Goal: Transaction & Acquisition: Purchase product/service

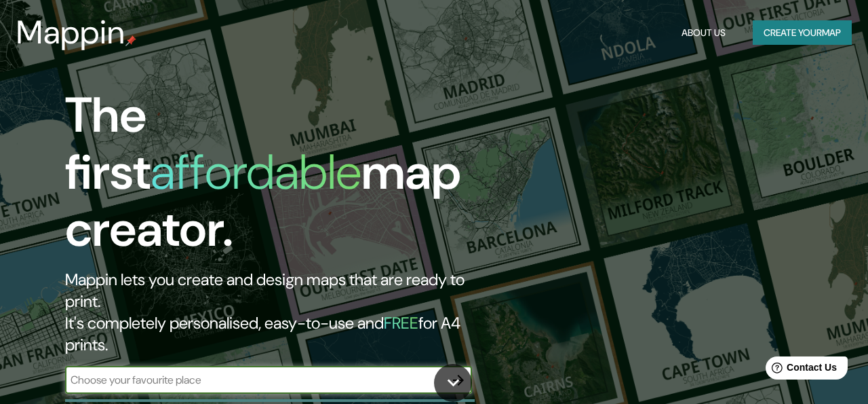
click at [316, 372] on input "text" at bounding box center [255, 380] width 380 height 16
type input "parc del poble nou"
click at [451, 372] on icon "button" at bounding box center [458, 380] width 16 height 16
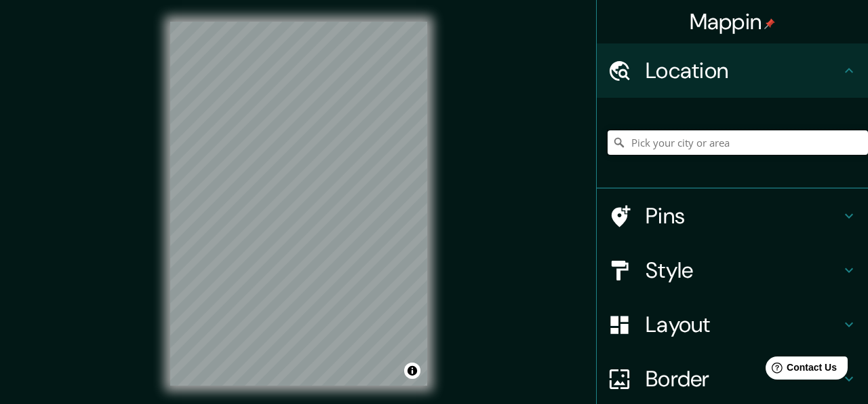
click at [661, 143] on input "Pick your city or area" at bounding box center [738, 142] width 260 height 24
click at [434, 139] on div "© Mapbox © OpenStreetMap Improve this map" at bounding box center [299, 203] width 301 height 407
click at [824, 132] on input "El Poblenou, Barcelona, Barcelona, Spain" at bounding box center [738, 142] width 260 height 24
click at [809, 132] on input "El Poblenou, Barcelona, Barcelona, Spain" at bounding box center [738, 142] width 260 height 24
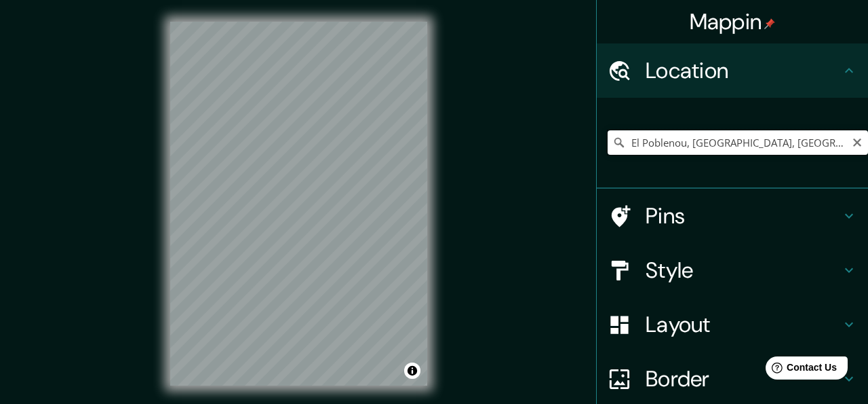
click at [809, 132] on input "El Poblenou, Barcelona, Barcelona, Spain" at bounding box center [738, 142] width 260 height 24
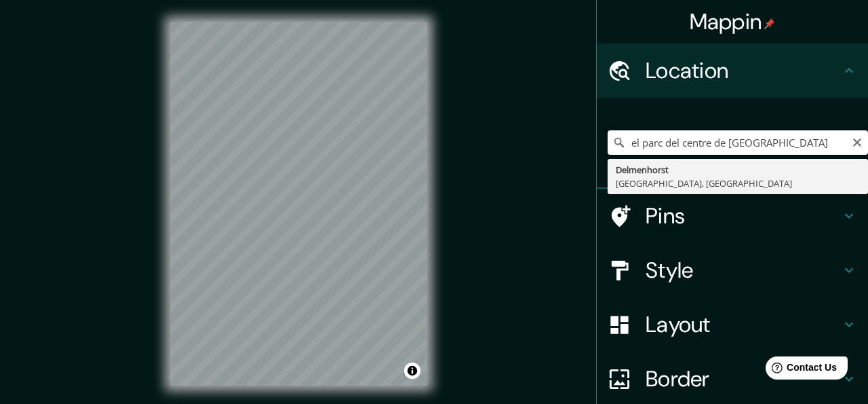
click at [813, 147] on input "el parc del centre de poblenou" at bounding box center [738, 142] width 260 height 24
type input "parque central del poblenou"
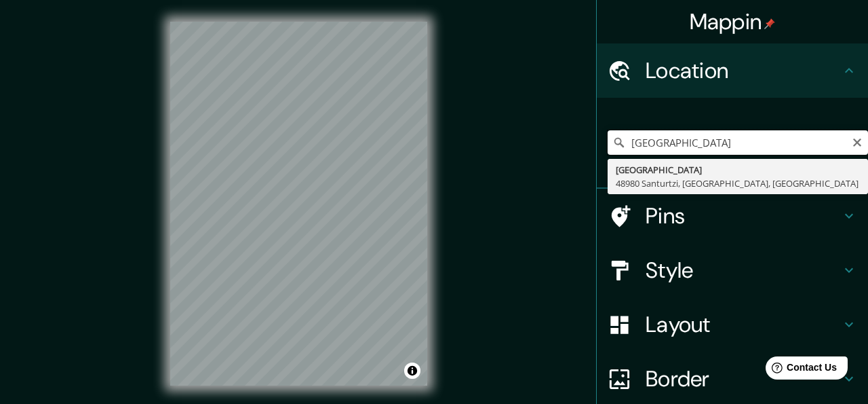
click at [726, 147] on input "parque central del poblenou" at bounding box center [738, 142] width 260 height 24
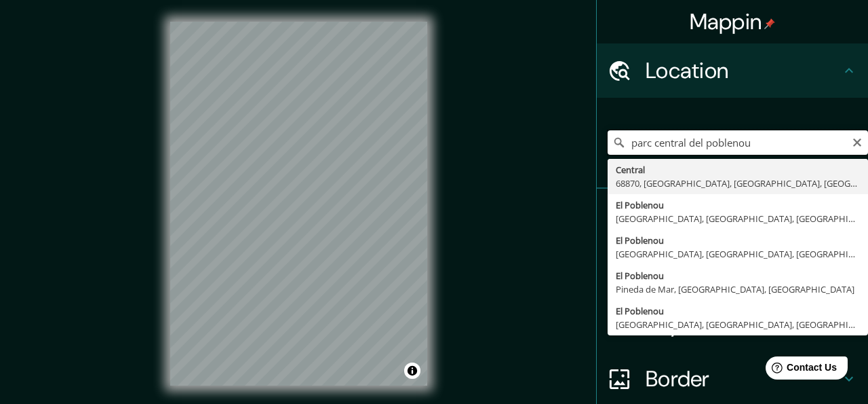
click at [688, 132] on input "parc central del poblenou" at bounding box center [738, 142] width 260 height 24
paste input "Parque Central del P"
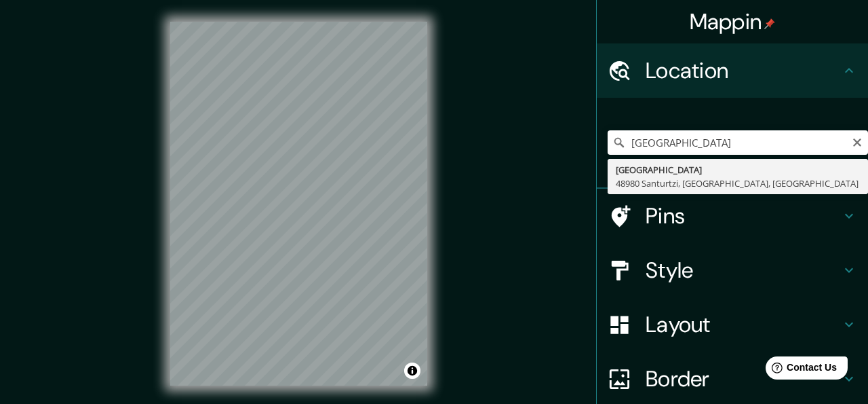
type input "Parque Central, 48980 Santurtzi, Biscay, Spain"
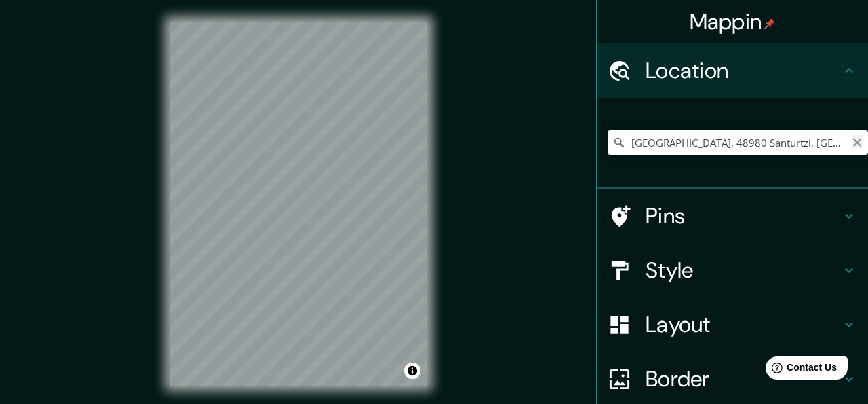
click at [860, 142] on icon "Clear" at bounding box center [857, 142] width 11 height 11
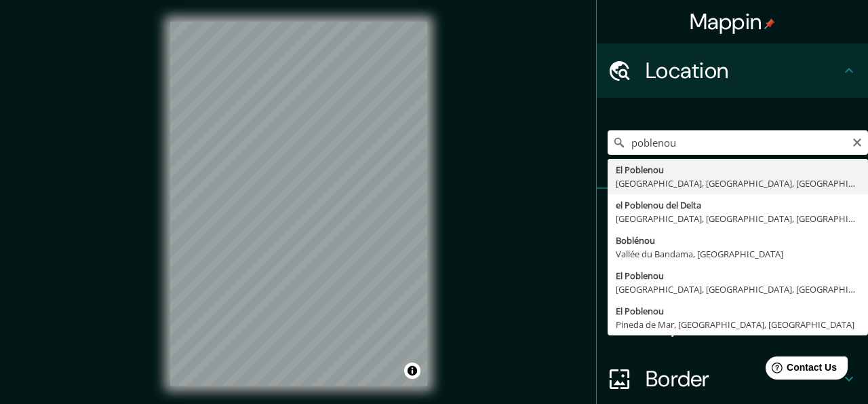
type input "El Poblenou, Barcelona, Barcelona, Spain"
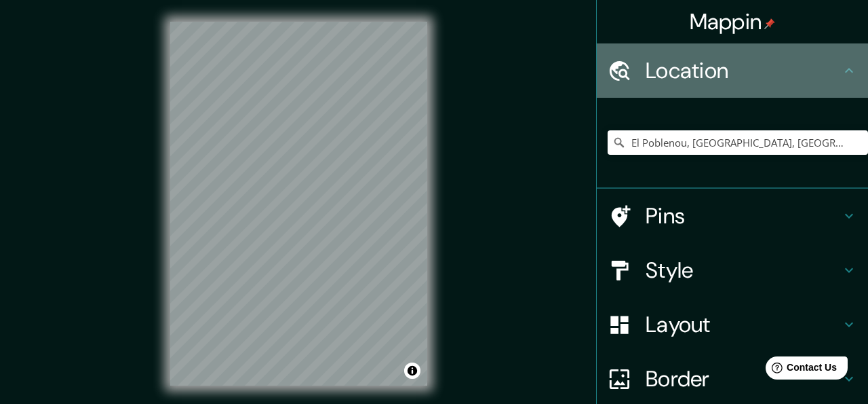
click at [831, 63] on h4 "Location" at bounding box center [743, 70] width 195 height 27
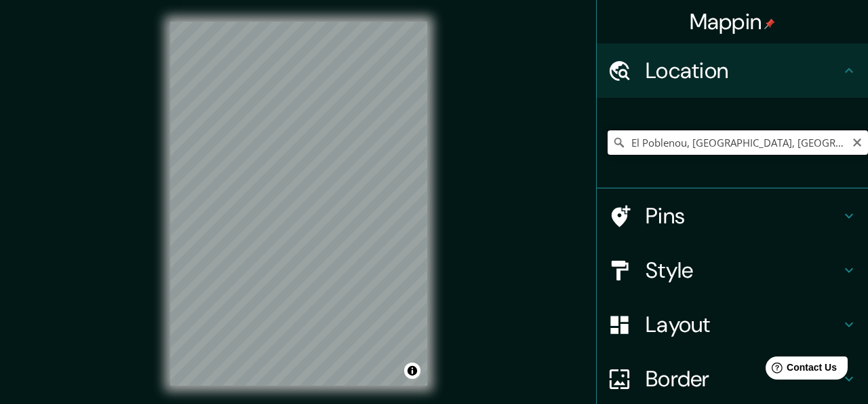
click at [752, 147] on input "El Poblenou, Barcelona, Barcelona, Spain" at bounding box center [738, 142] width 260 height 24
click at [829, 144] on input "El Poblenou, Barcelona, Barcelona, Spain" at bounding box center [738, 142] width 260 height 24
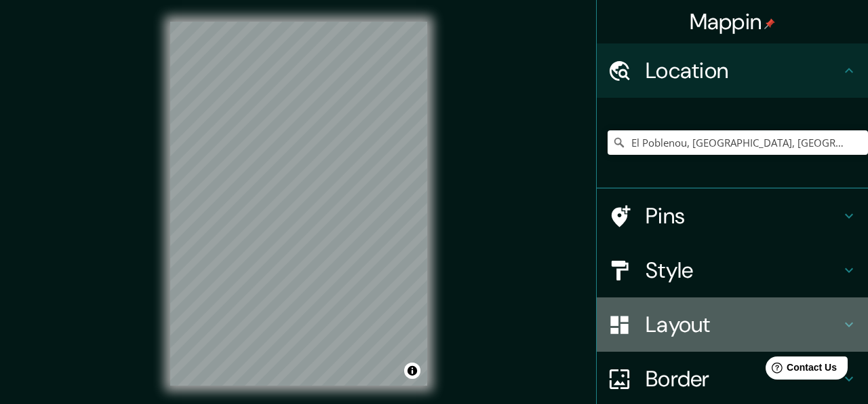
click at [839, 310] on div "Layout" at bounding box center [732, 324] width 271 height 54
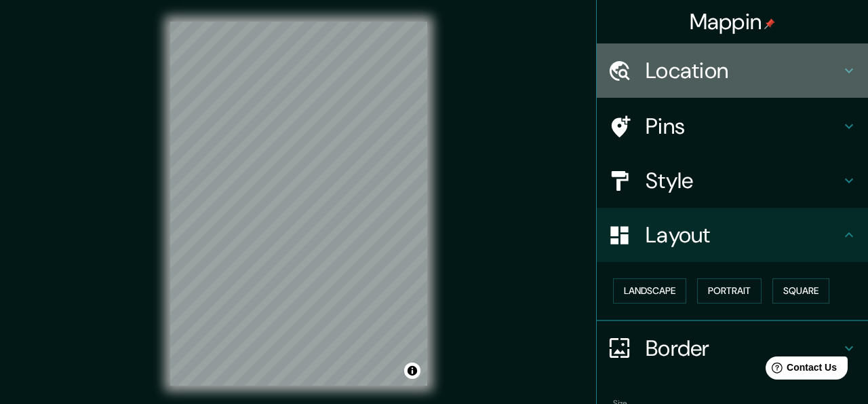
click at [796, 81] on h4 "Location" at bounding box center [743, 70] width 195 height 27
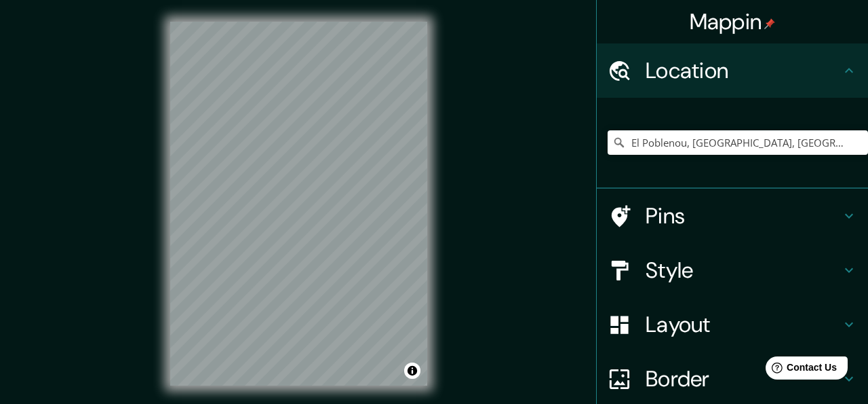
click at [796, 81] on h4 "Location" at bounding box center [743, 70] width 195 height 27
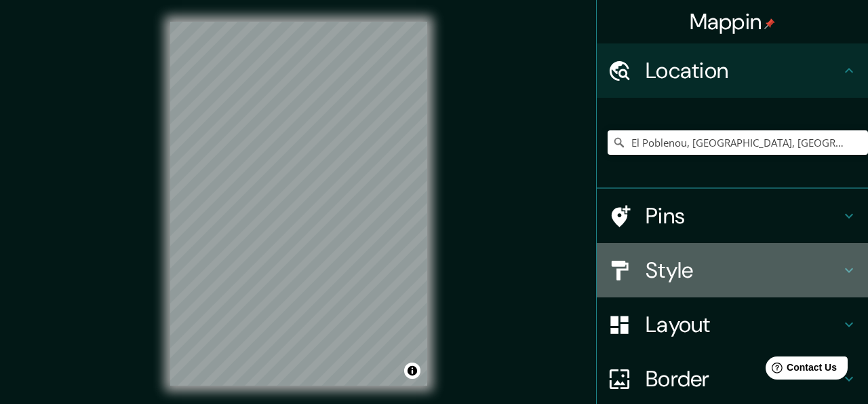
click at [717, 265] on h4 "Style" at bounding box center [743, 269] width 195 height 27
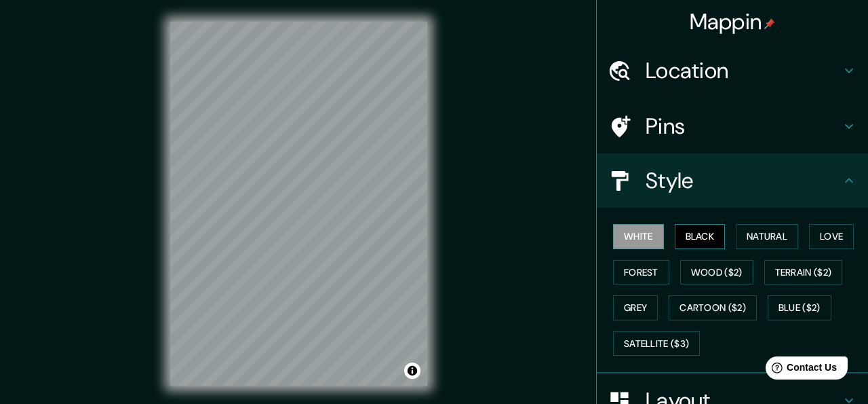
click at [706, 231] on button "Black" at bounding box center [700, 236] width 51 height 25
click at [757, 239] on button "Natural" at bounding box center [767, 236] width 62 height 25
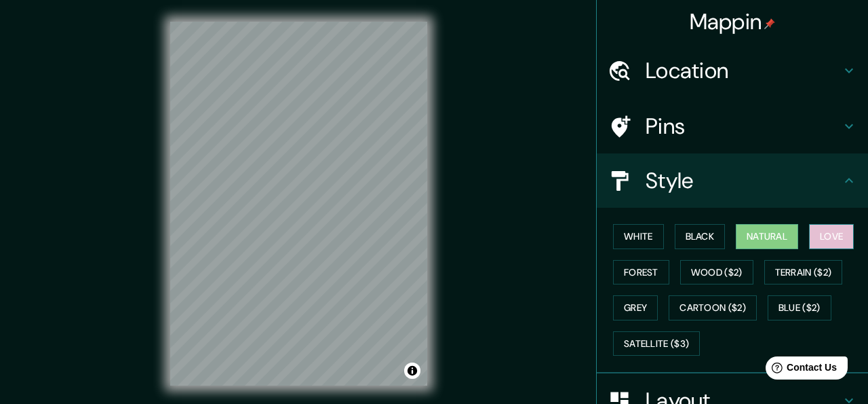
click at [849, 234] on button "Love" at bounding box center [831, 236] width 45 height 25
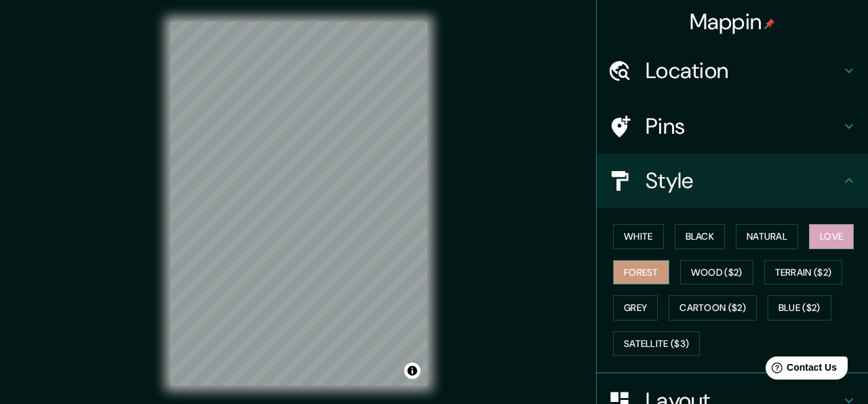
click at [654, 273] on button "Forest" at bounding box center [641, 272] width 56 height 25
click at [769, 244] on button "Natural" at bounding box center [767, 236] width 62 height 25
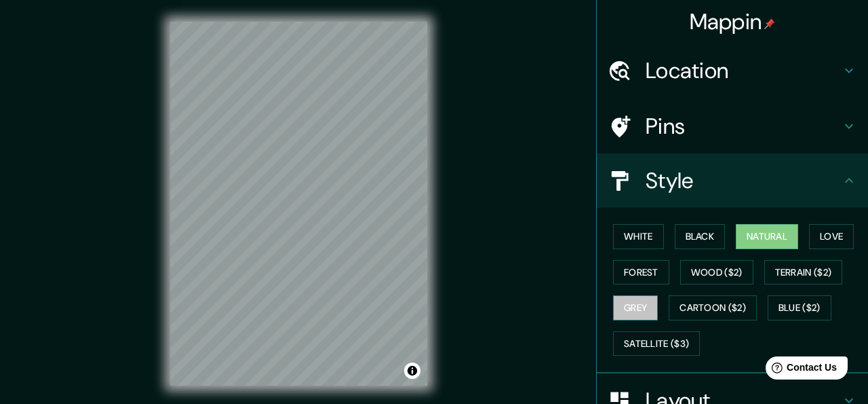
click at [632, 310] on button "Grey" at bounding box center [635, 307] width 45 height 25
click at [785, 235] on button "Natural" at bounding box center [767, 236] width 62 height 25
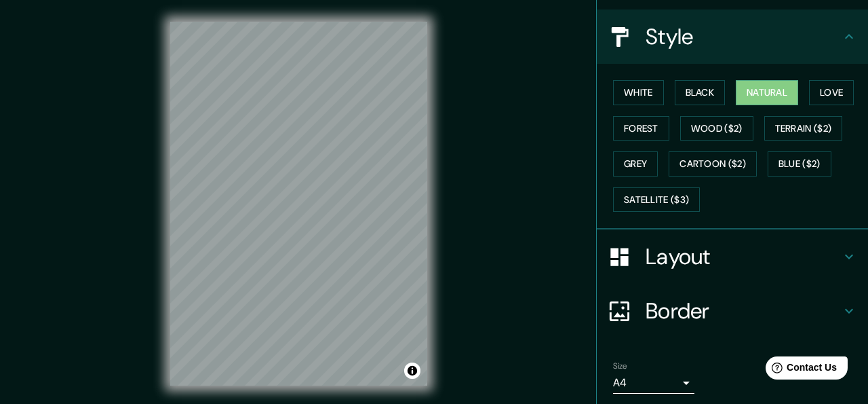
click at [757, 275] on div "Layout" at bounding box center [732, 256] width 271 height 54
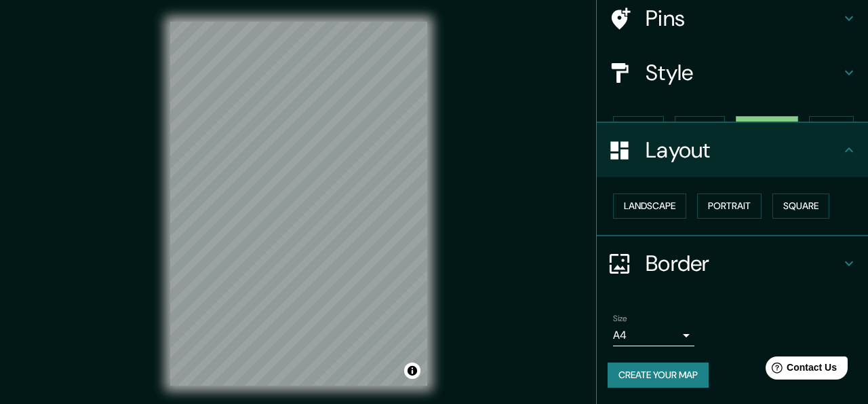
scroll to position [84, 0]
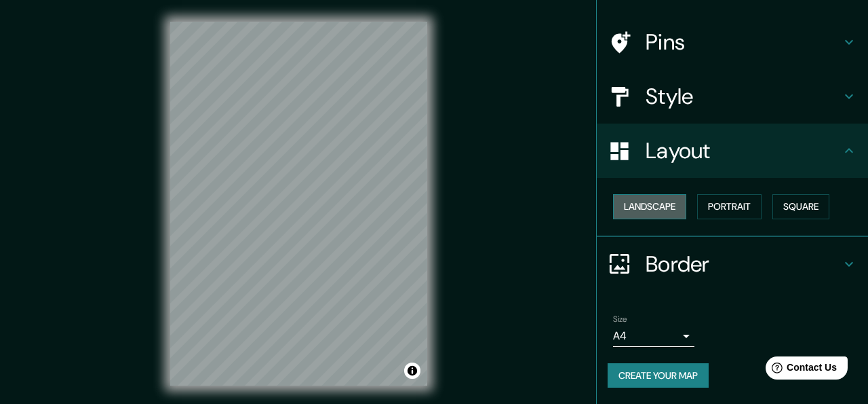
click at [673, 213] on button "Landscape" at bounding box center [649, 206] width 73 height 25
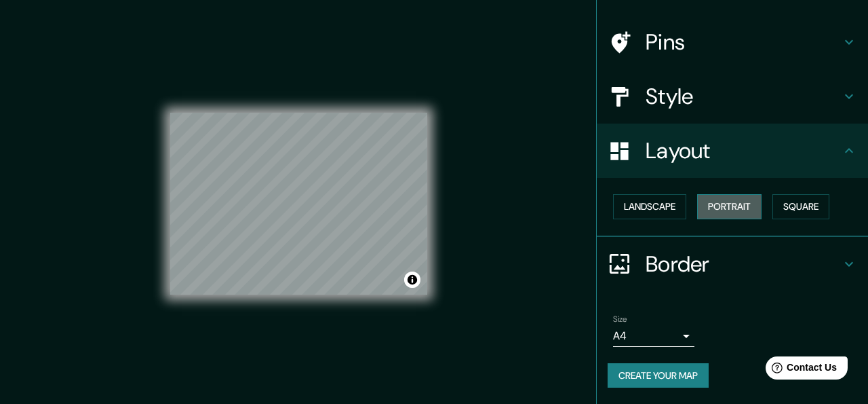
click at [720, 208] on button "Portrait" at bounding box center [729, 206] width 64 height 25
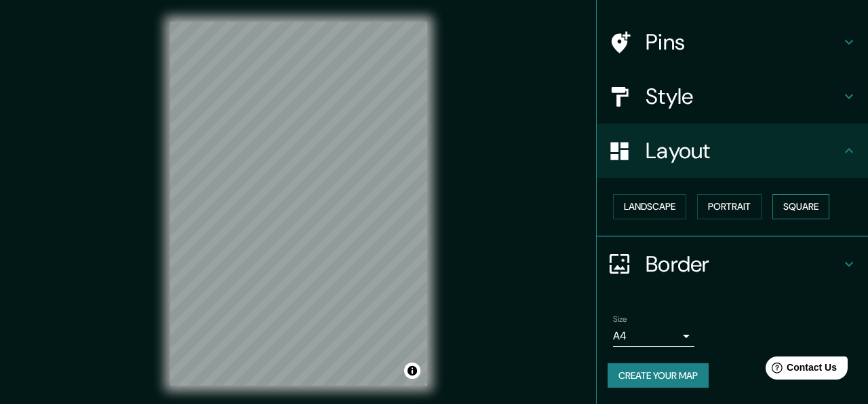
click at [798, 206] on button "Square" at bounding box center [801, 206] width 57 height 25
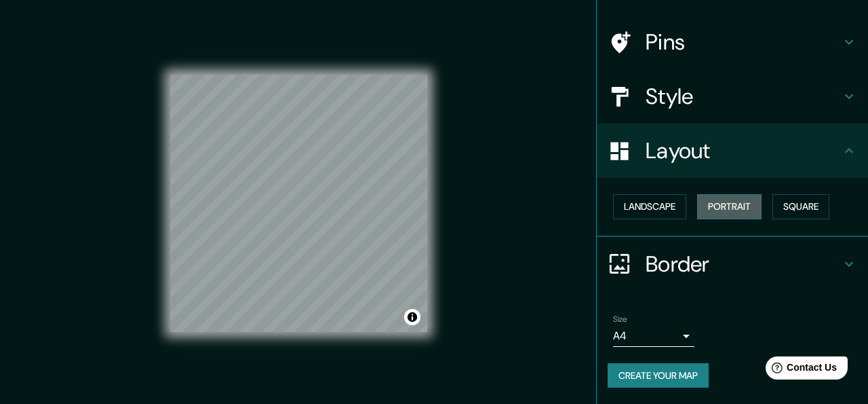
click at [718, 205] on button "Portrait" at bounding box center [729, 206] width 64 height 25
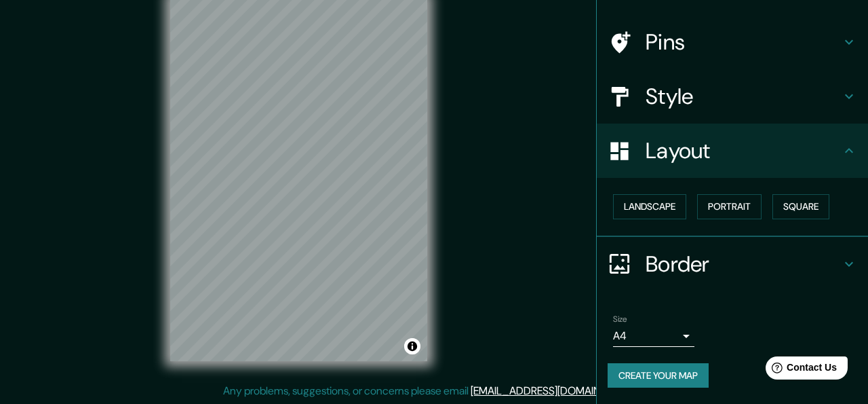
scroll to position [0, 0]
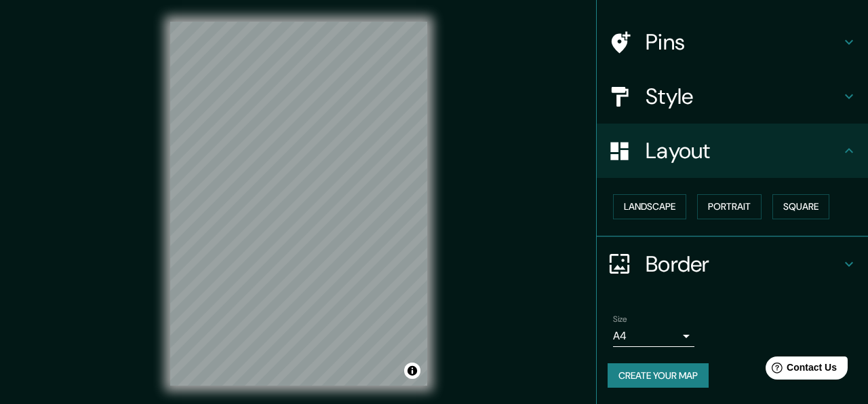
click at [819, 35] on h4 "Pins" at bounding box center [743, 41] width 195 height 27
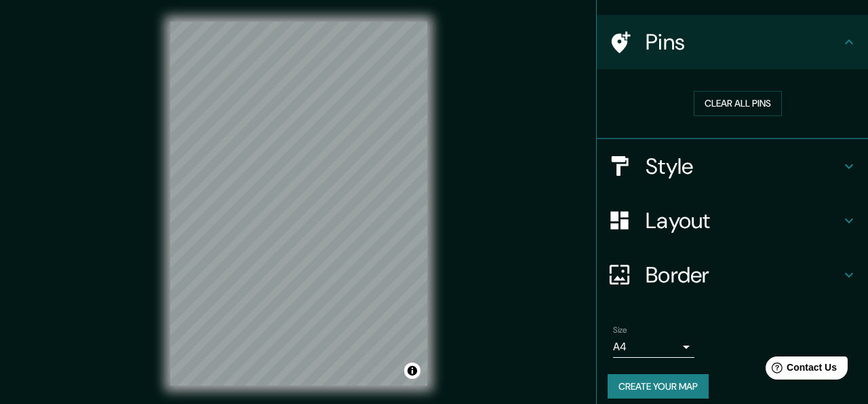
click at [777, 84] on div "Clear all pins" at bounding box center [738, 103] width 260 height 47
click at [765, 98] on button "Clear all pins" at bounding box center [738, 103] width 88 height 25
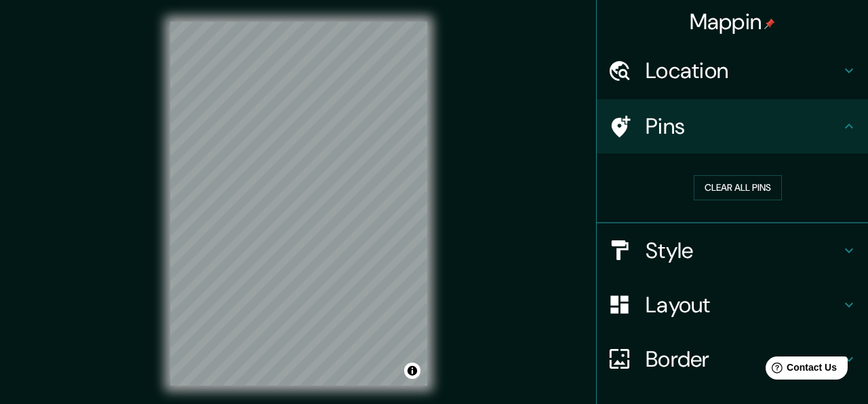
click at [851, 79] on div "Location" at bounding box center [732, 70] width 271 height 54
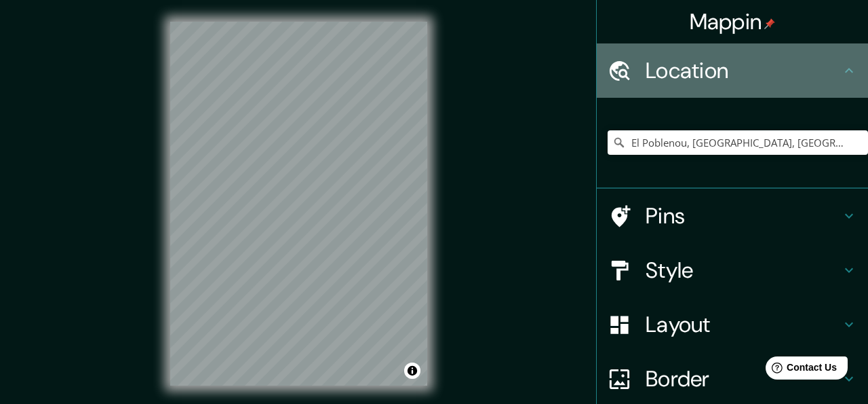
click at [849, 75] on icon at bounding box center [849, 70] width 16 height 16
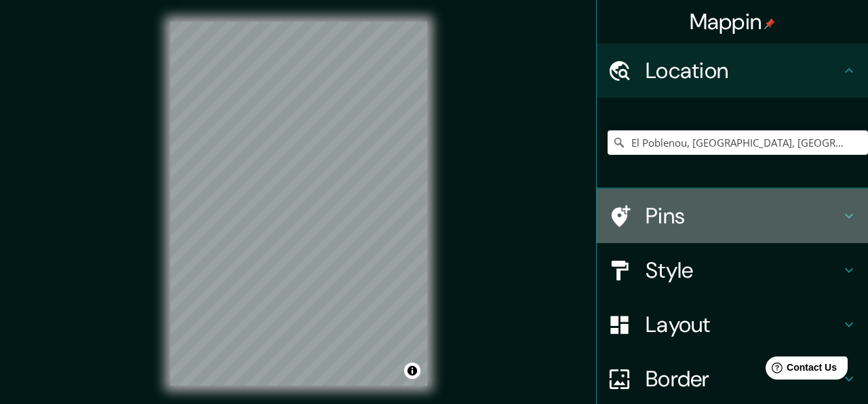
click at [857, 204] on div "Pins" at bounding box center [732, 216] width 271 height 54
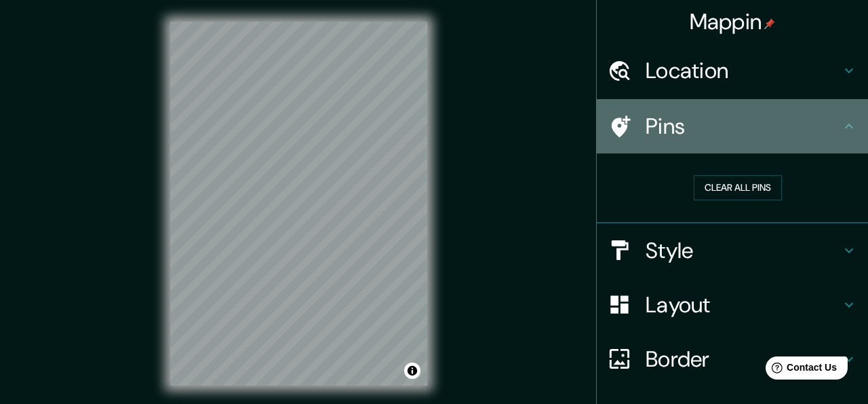
click at [637, 127] on div at bounding box center [627, 127] width 38 height 24
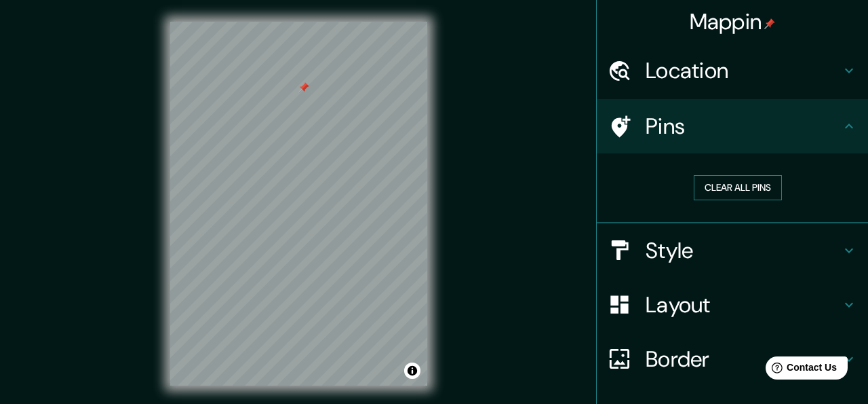
click at [729, 178] on button "Clear all pins" at bounding box center [738, 187] width 88 height 25
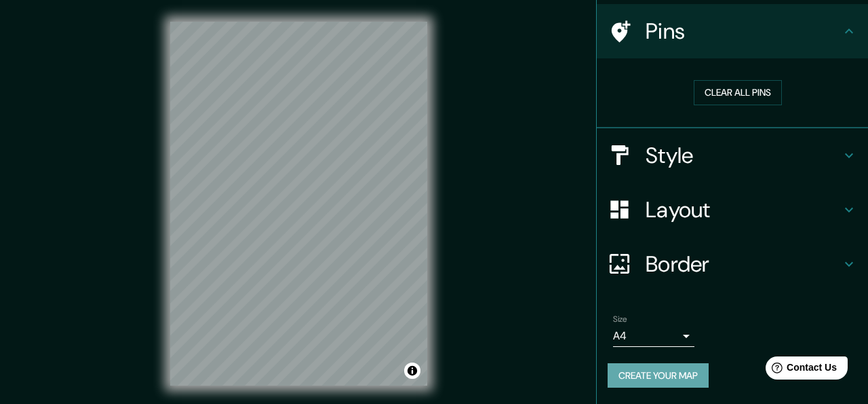
click at [675, 368] on button "Create your map" at bounding box center [658, 375] width 101 height 25
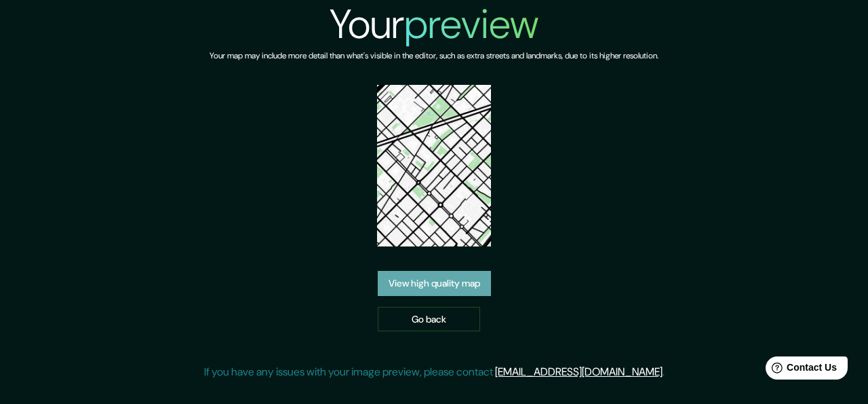
click at [453, 284] on link "View high quality map" at bounding box center [434, 283] width 113 height 25
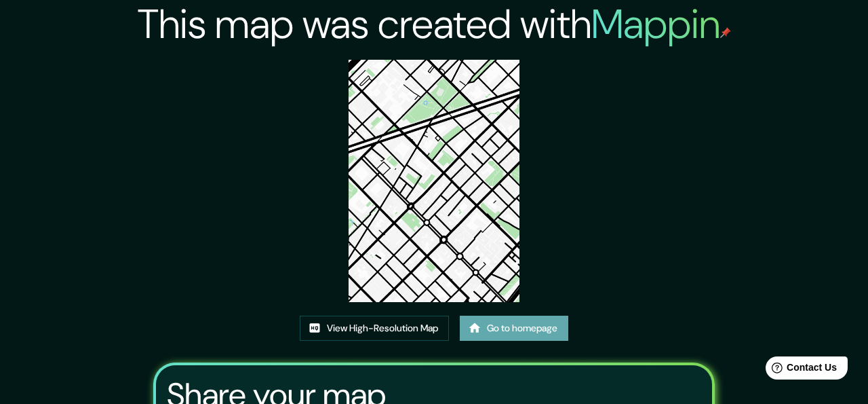
click at [543, 326] on link "Go to homepage" at bounding box center [514, 327] width 109 height 25
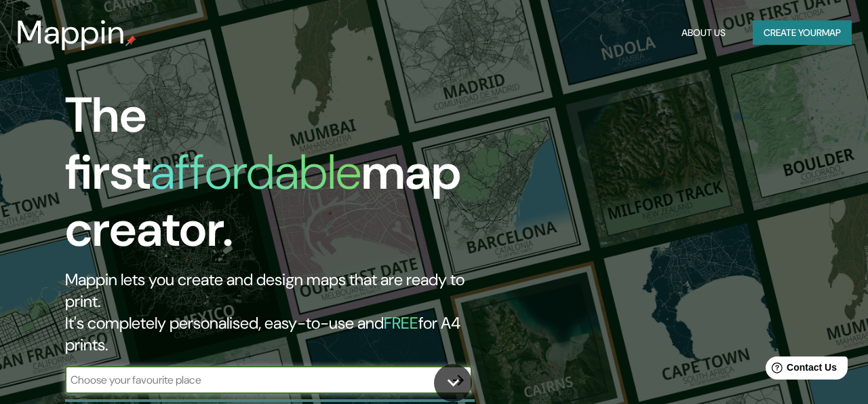
click at [157, 372] on input "text" at bounding box center [255, 380] width 380 height 16
type input "poblenou"
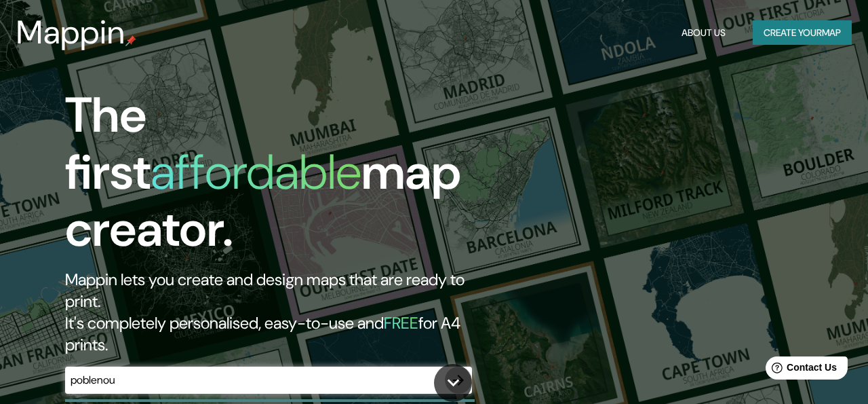
click at [456, 372] on icon "button" at bounding box center [458, 380] width 16 height 16
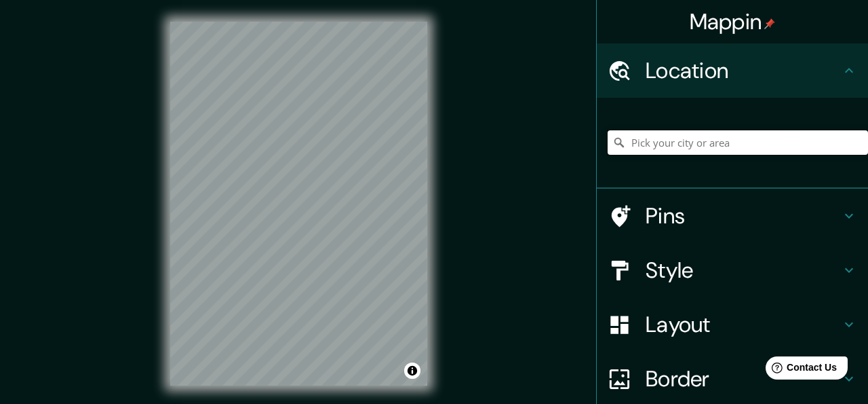
click at [705, 146] on input "Pick your city or area" at bounding box center [738, 142] width 260 height 24
